Goal: Find specific page/section

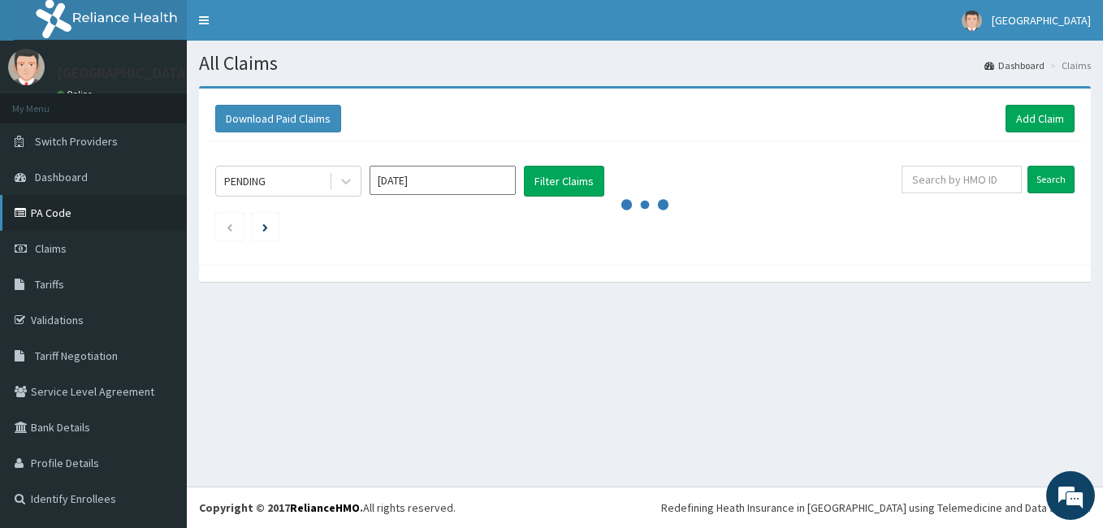
click at [76, 217] on link "PA Code" at bounding box center [93, 213] width 187 height 36
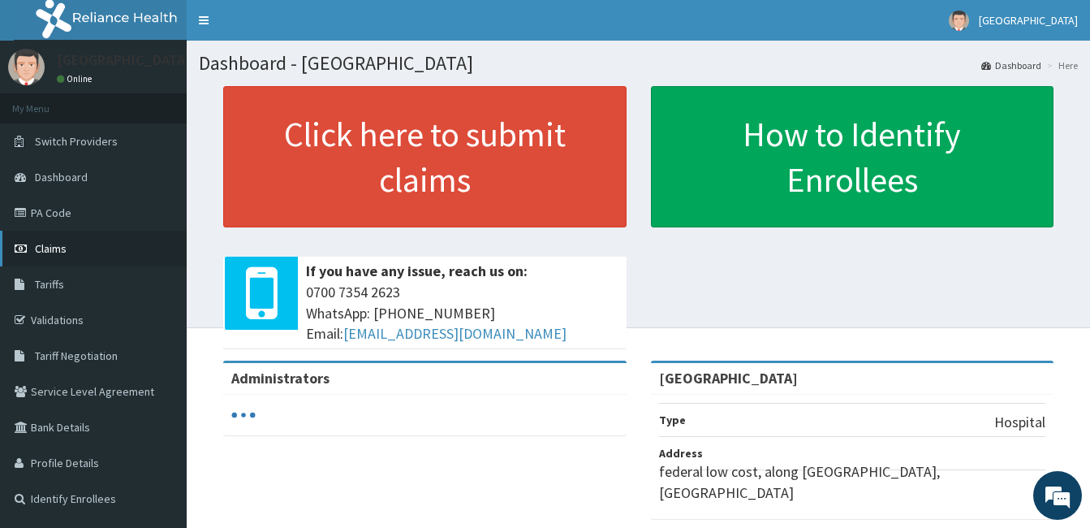
click at [59, 261] on link "Claims" at bounding box center [93, 249] width 187 height 36
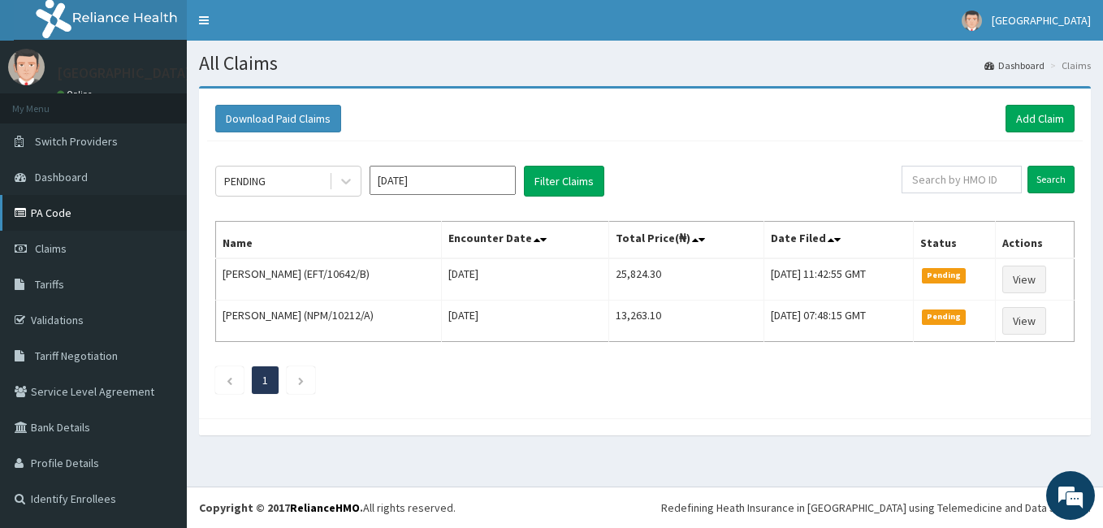
click at [72, 218] on link "PA Code" at bounding box center [93, 213] width 187 height 36
